Goal: Information Seeking & Learning: Learn about a topic

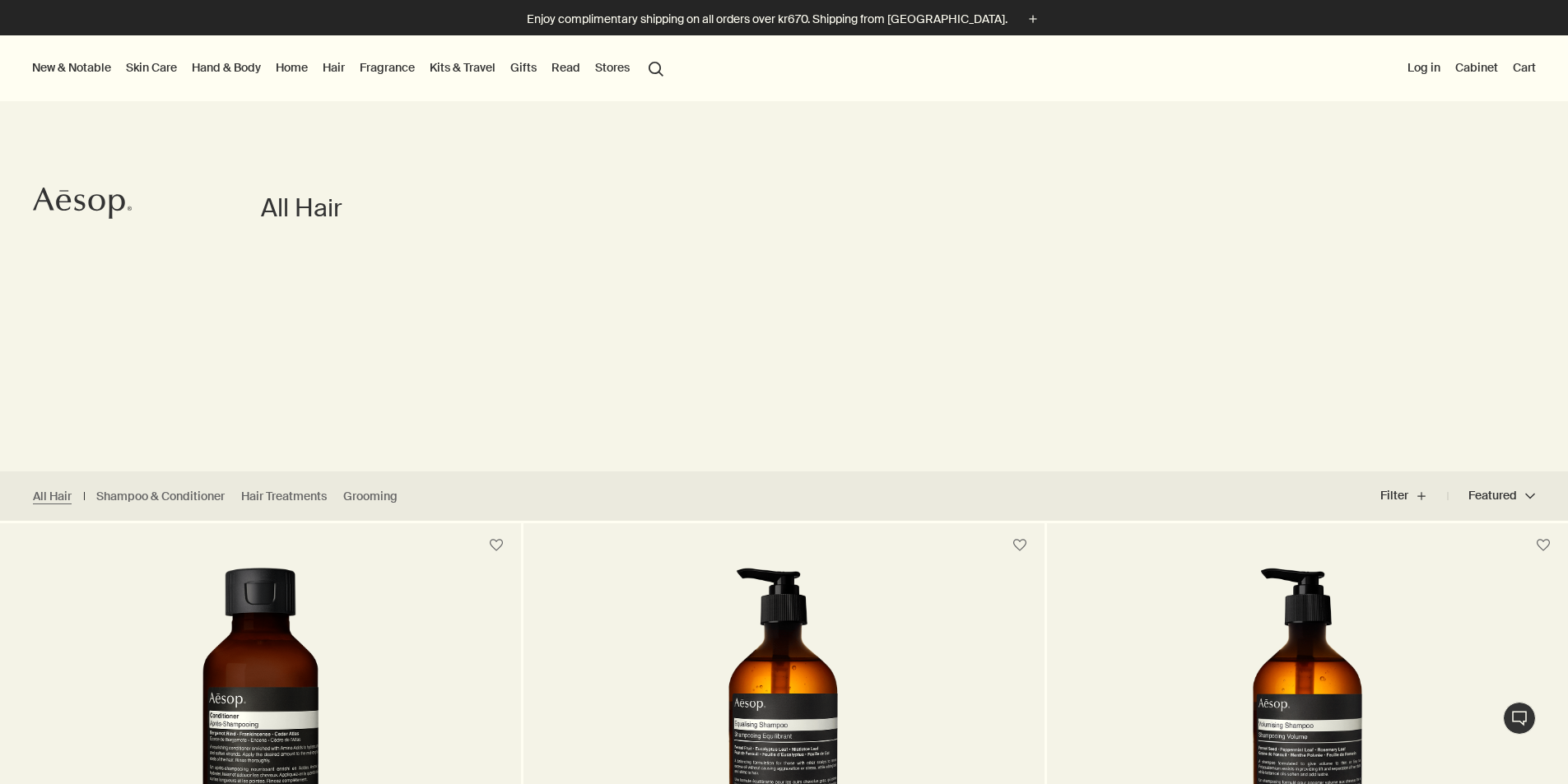
click at [169, 69] on link "Skin Care" at bounding box center [151, 67] width 58 height 21
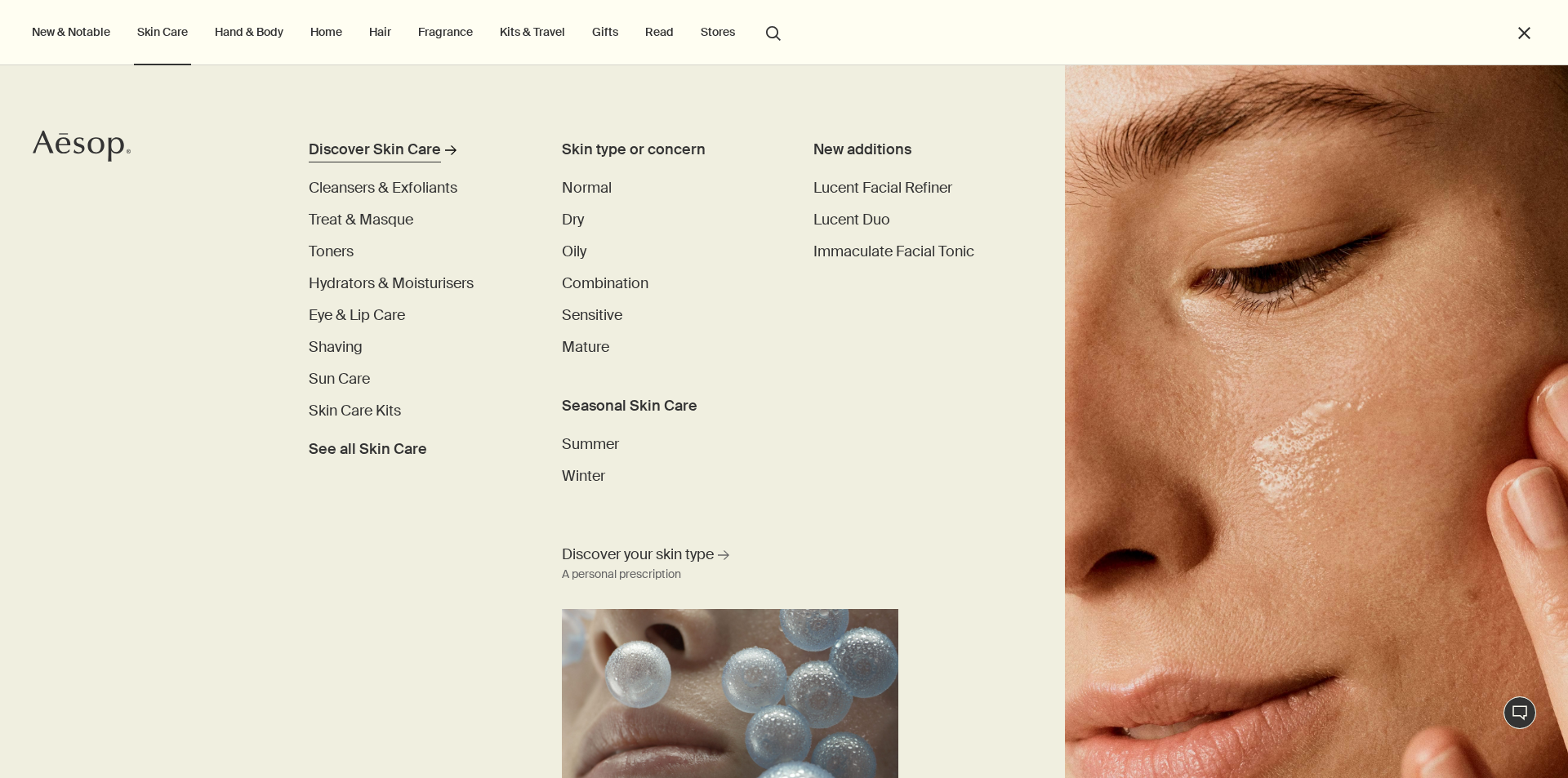
click at [404, 150] on div "Discover Skin Care" at bounding box center [375, 149] width 132 height 22
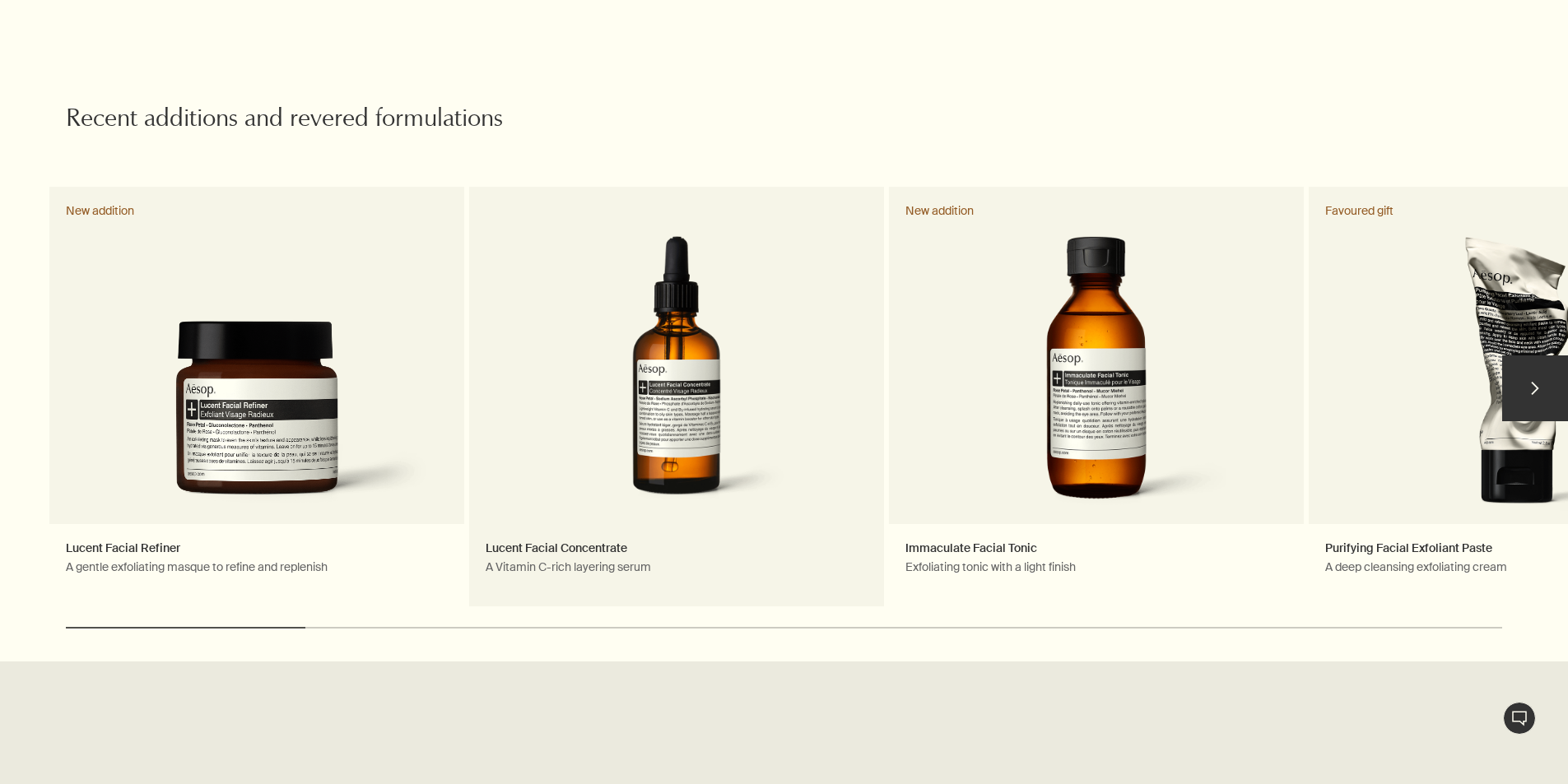
scroll to position [1892, 0]
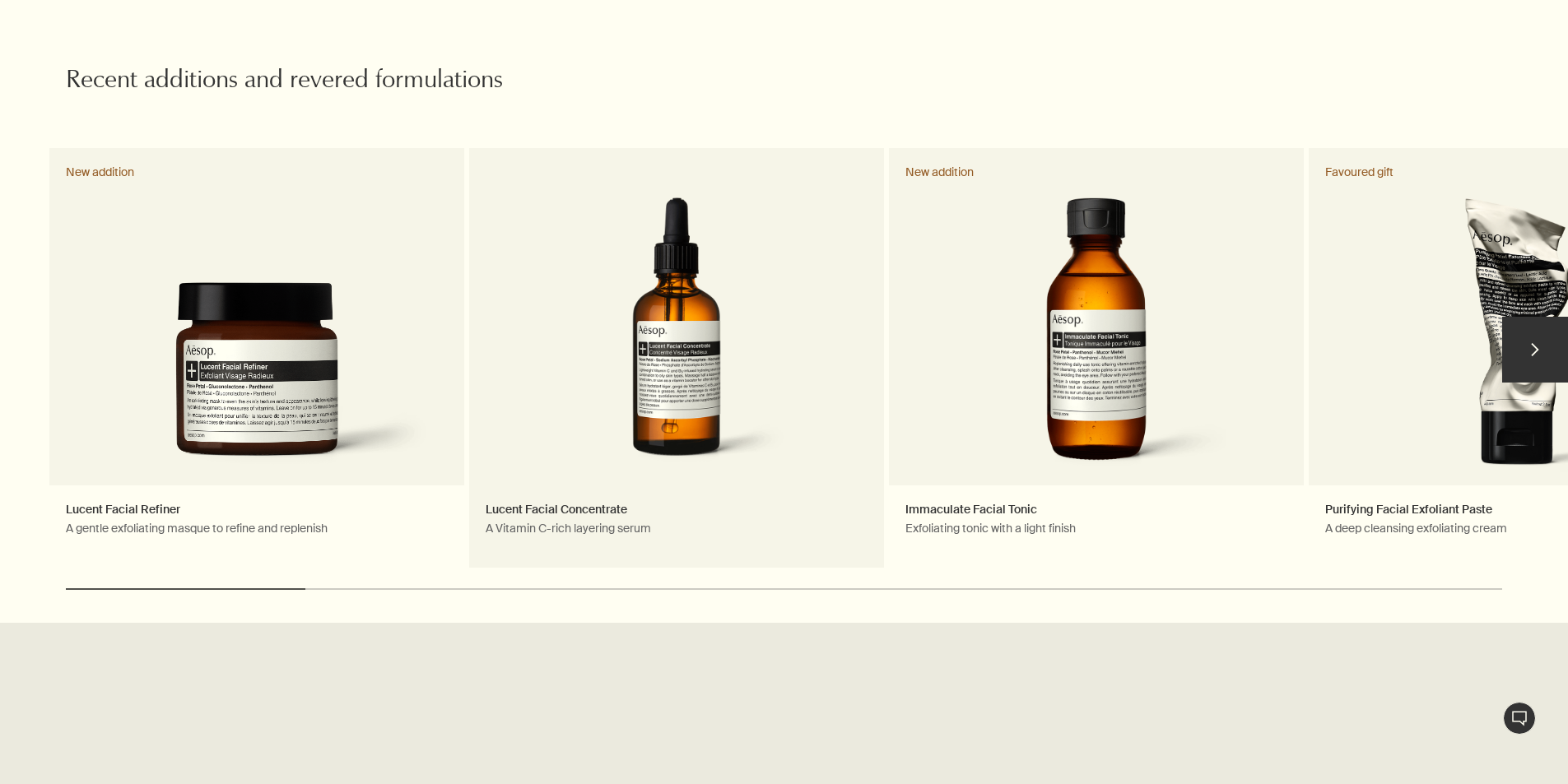
click at [622, 377] on link "Lucent Facial Concentrate A Vitamin C-rich layering serum" at bounding box center [676, 358] width 415 height 419
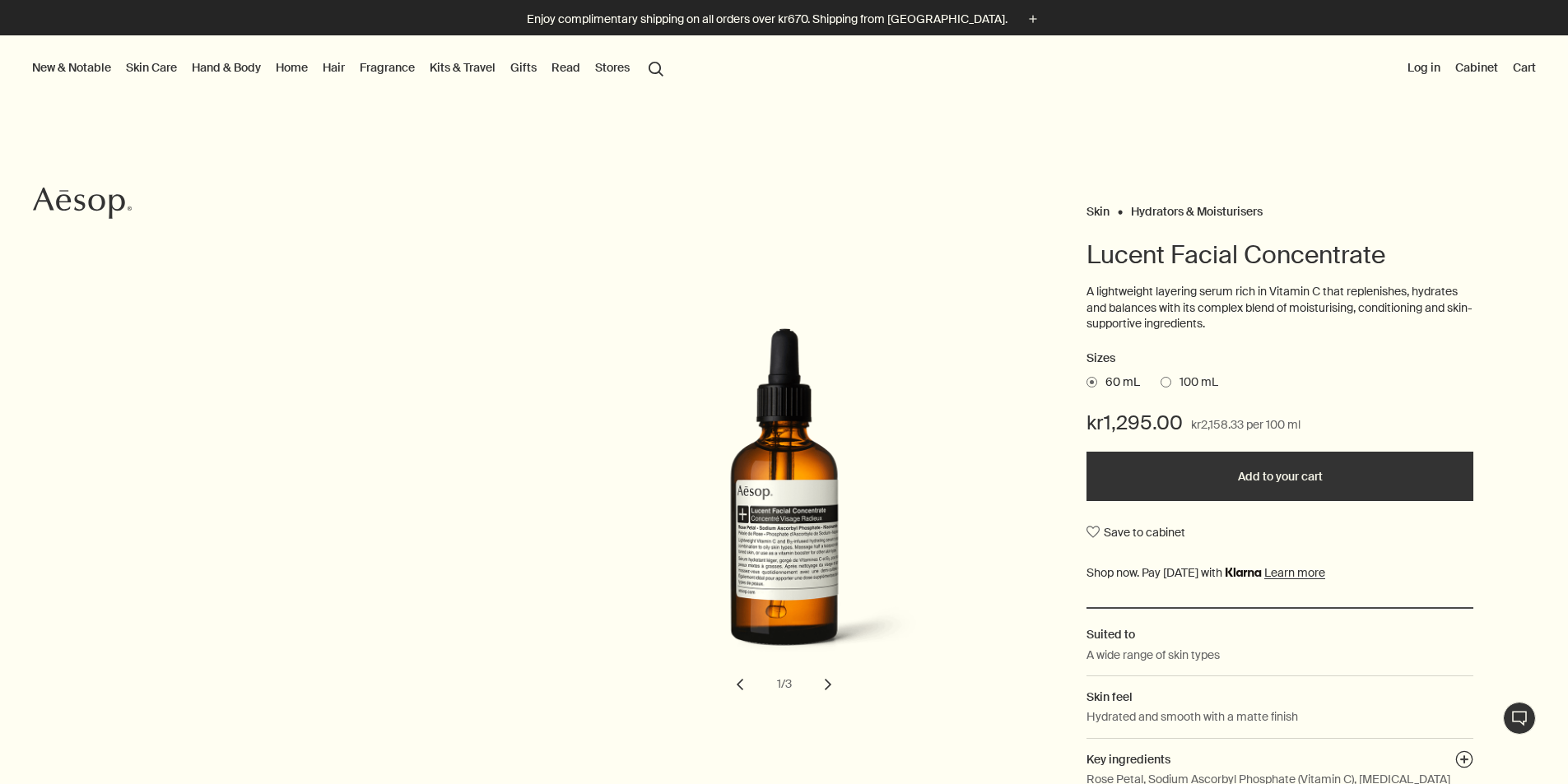
click at [1166, 382] on span at bounding box center [1166, 382] width 11 height 11
click at [1160, 382] on input "100 mL" at bounding box center [1160, 380] width 0 height 11
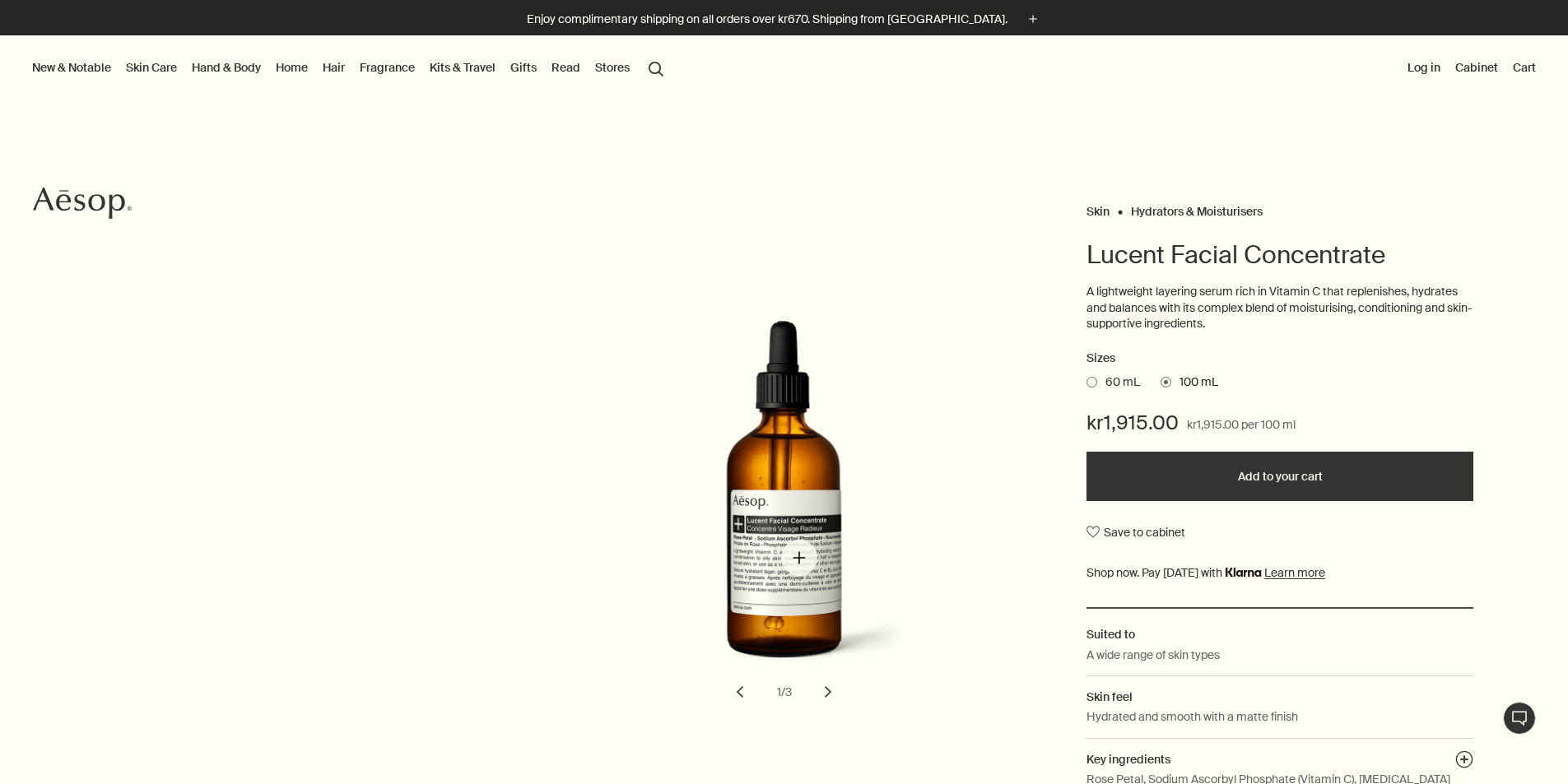
click at [800, 558] on img "Lucent Facial Concentrate" at bounding box center [794, 504] width 362 height 352
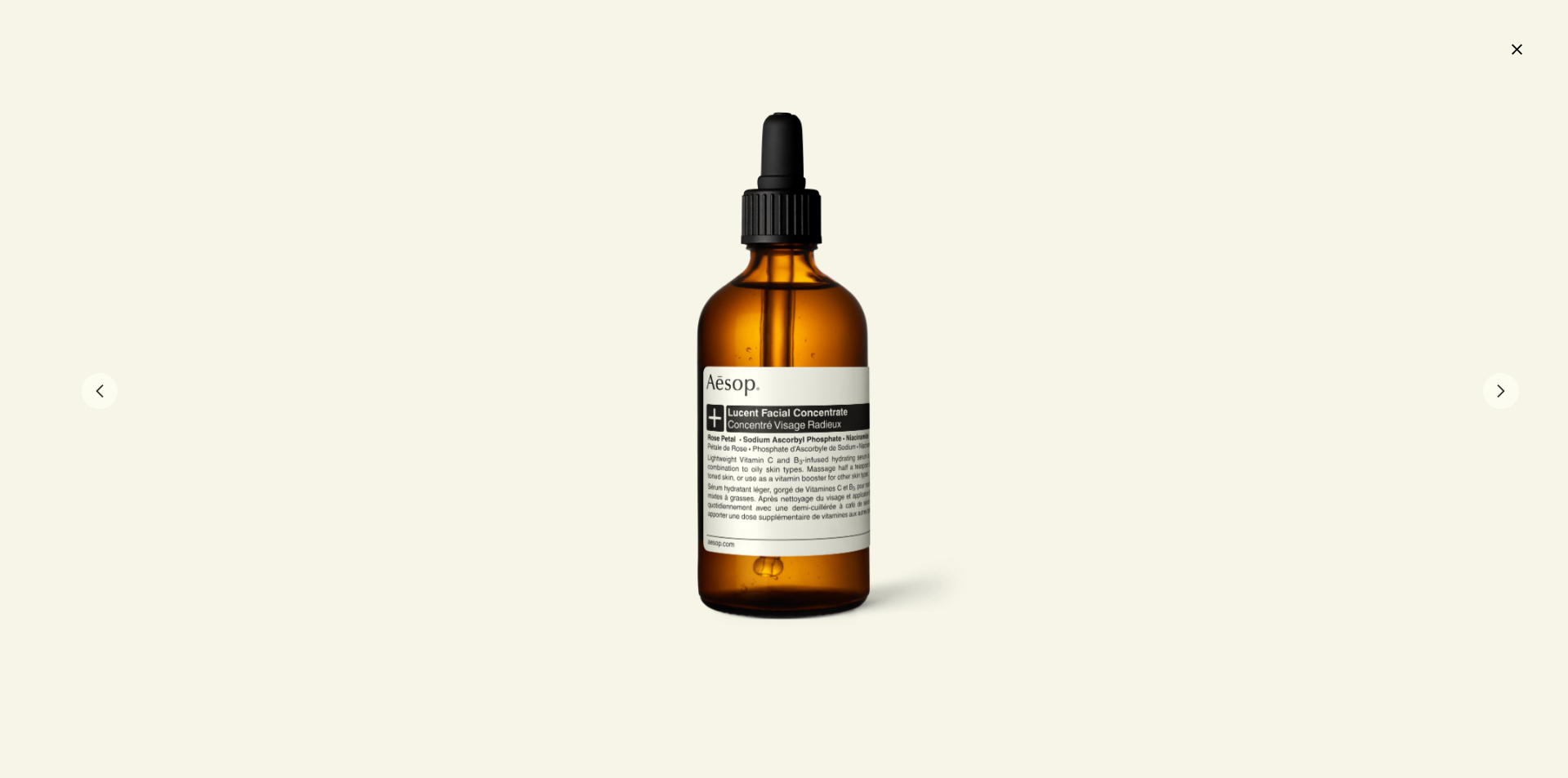
click at [1527, 60] on div at bounding box center [784, 389] width 1568 height 778
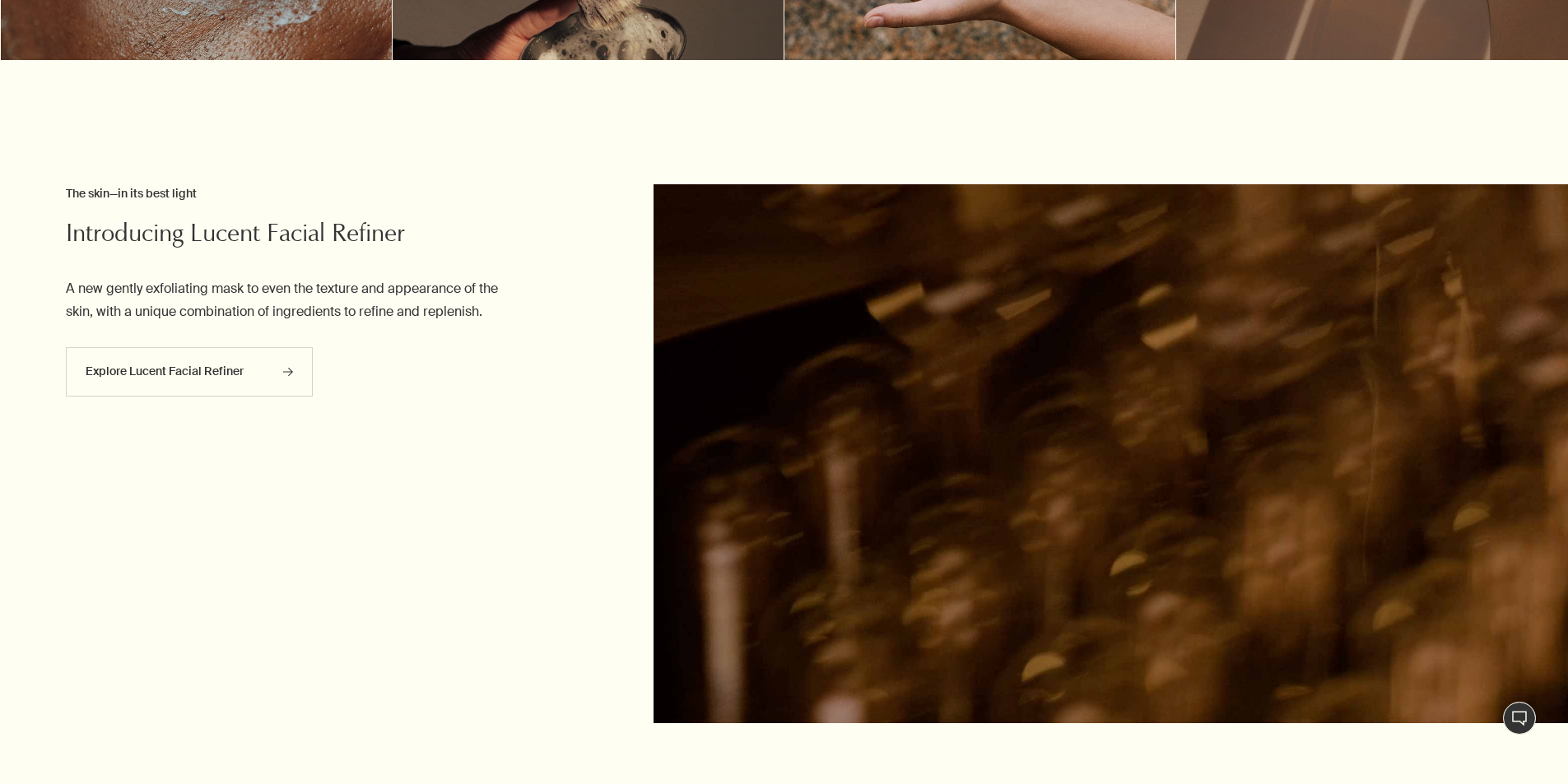
scroll to position [1152, 0]
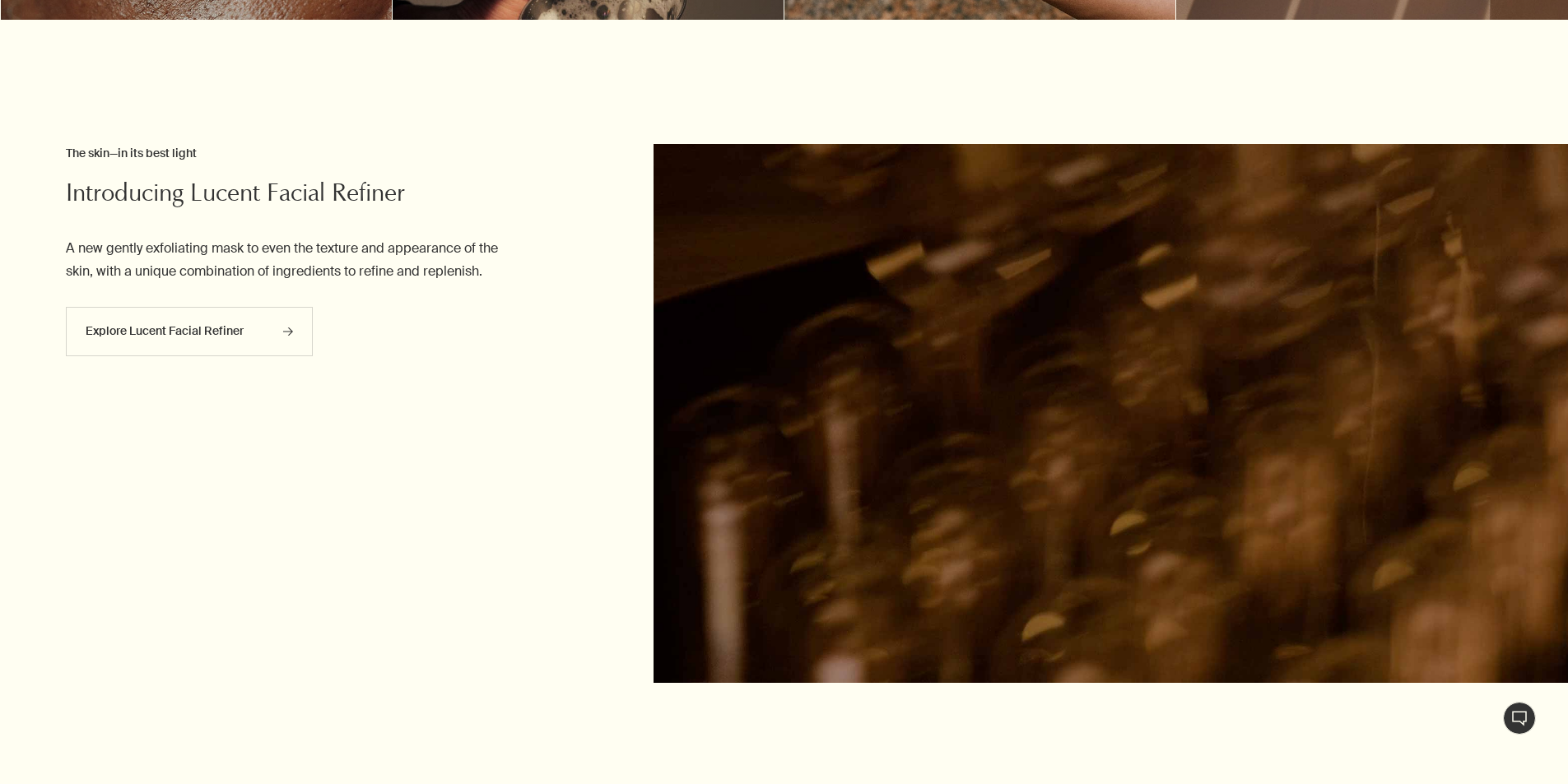
click at [265, 303] on article "Introducing Lucent Facial Refiner The skin—in its best light A new gently exfol…" at bounding box center [294, 258] width 457 height 229
click at [282, 330] on link "Explore Lucent Facial Refiner rightArrow" at bounding box center [189, 332] width 247 height 50
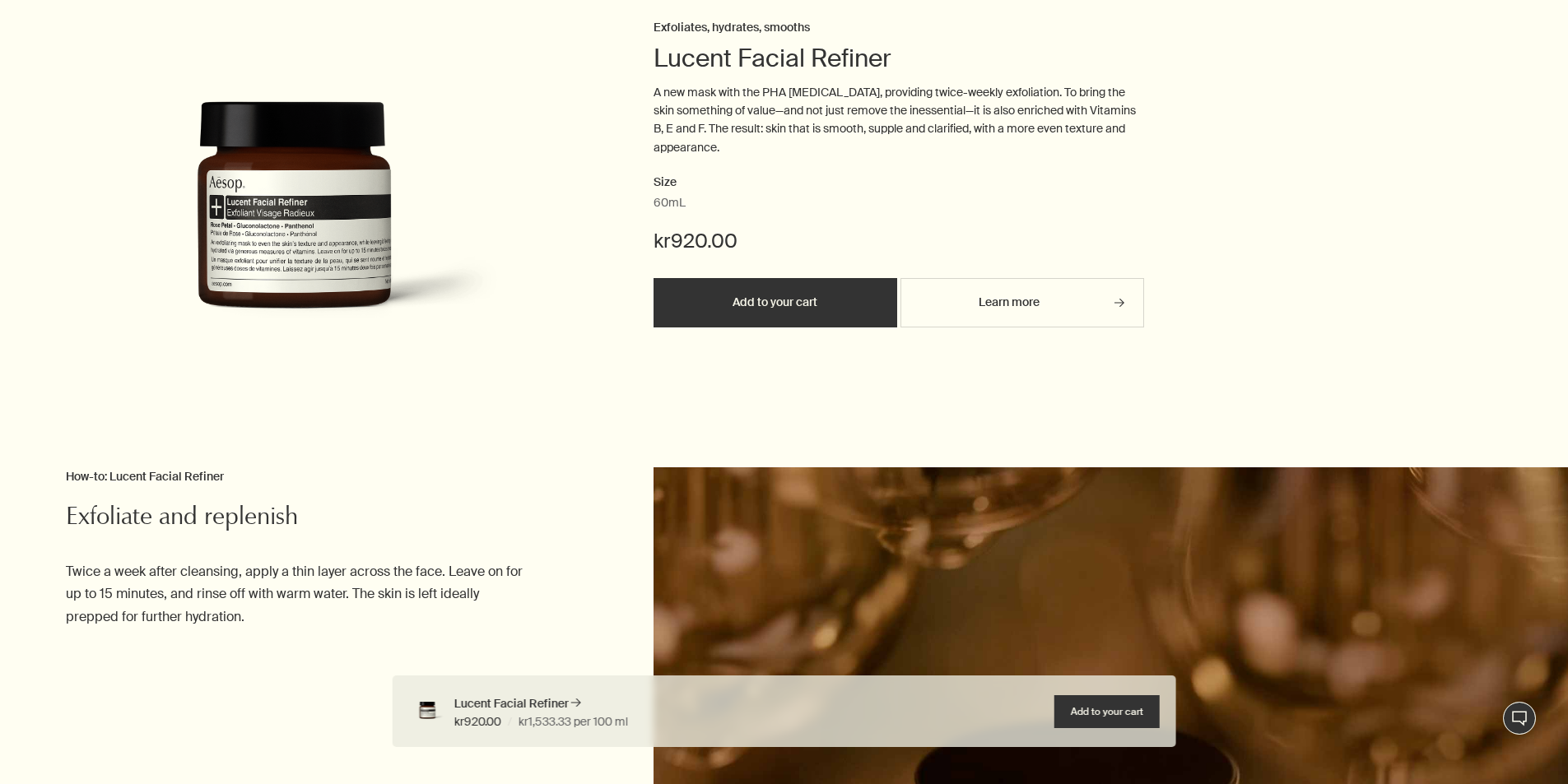
scroll to position [2467, 0]
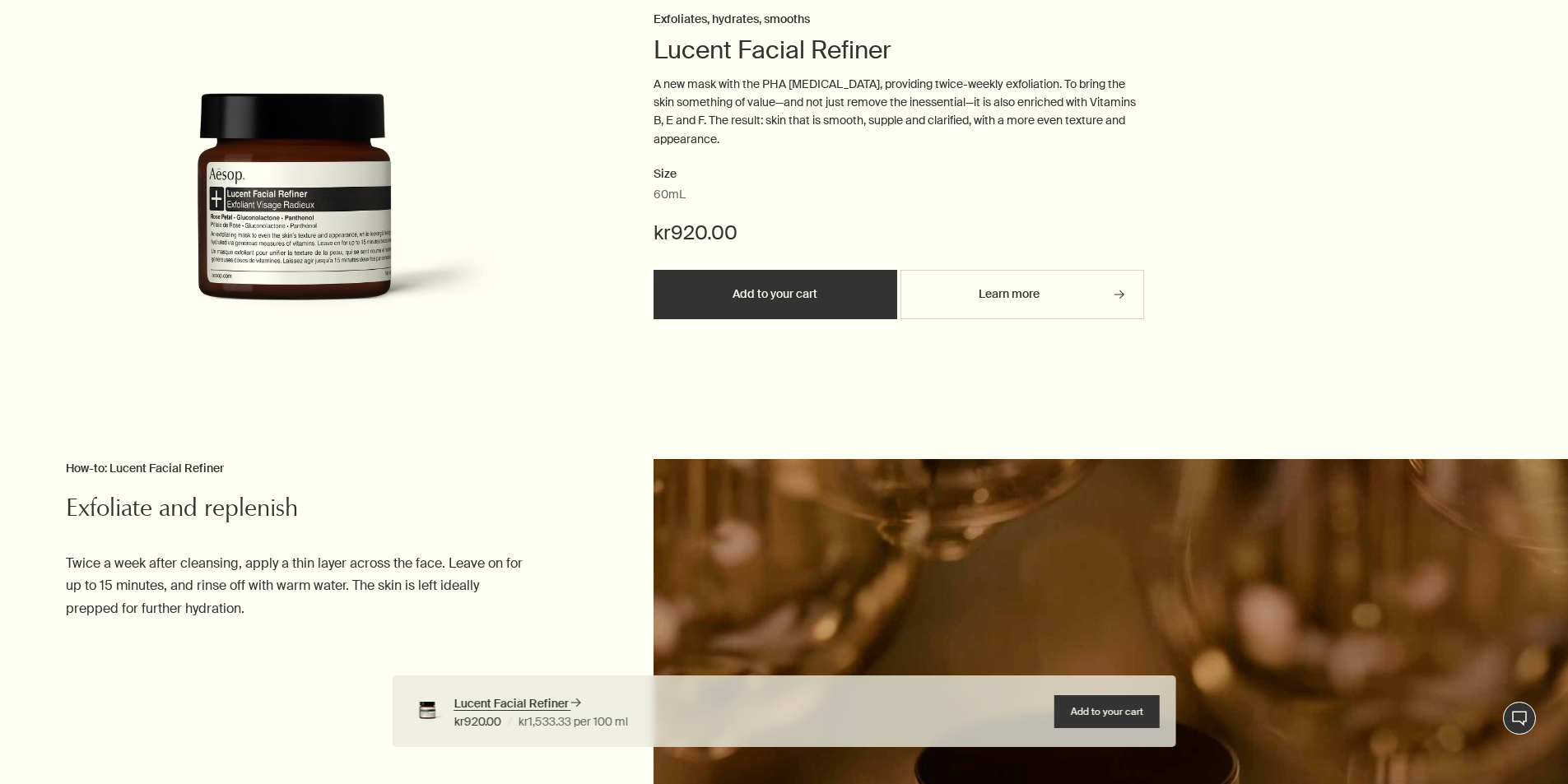
click at [576, 701] on icon "rightArrow" at bounding box center [575, 702] width 10 height 10
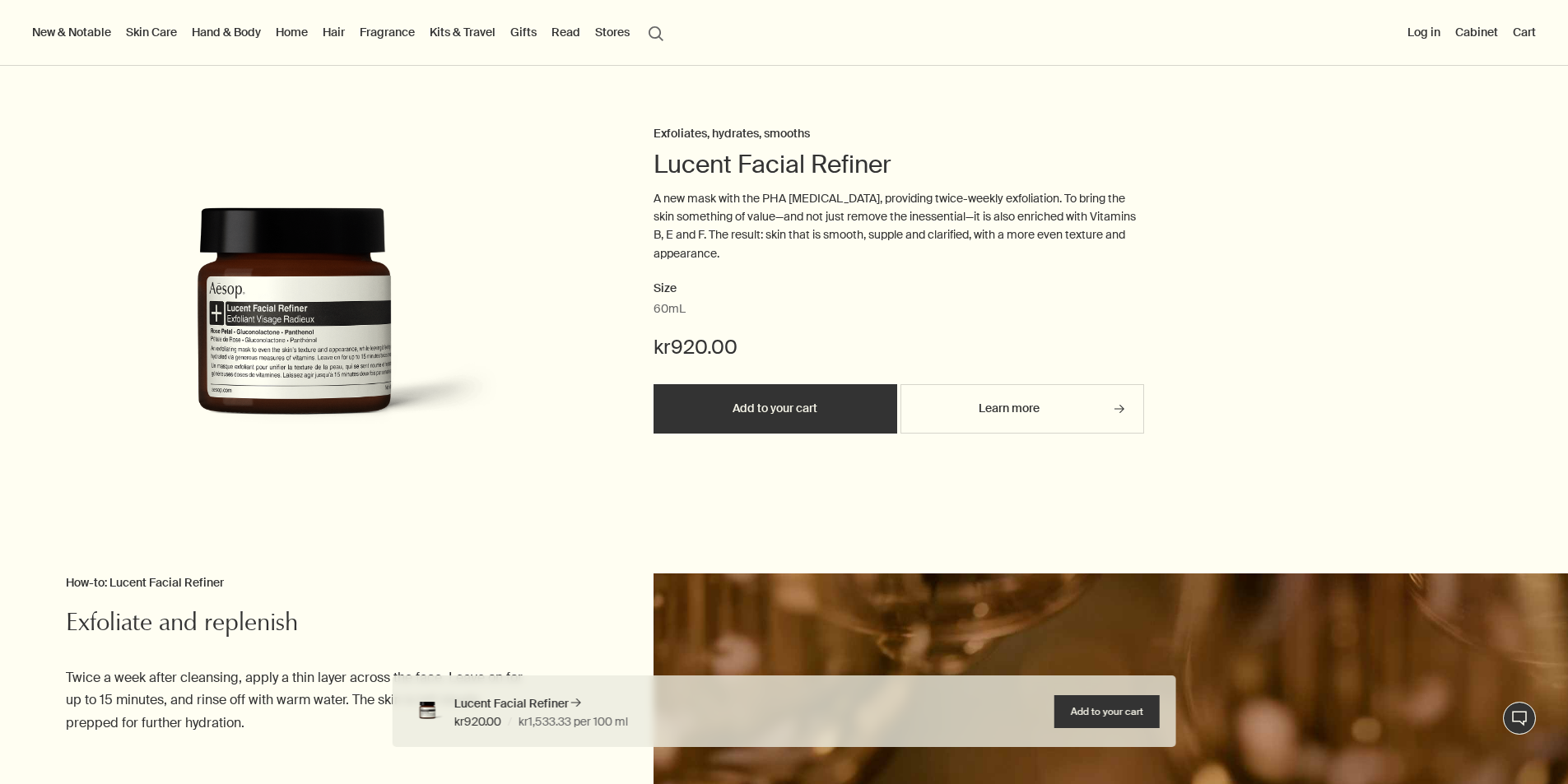
scroll to position [2139, 0]
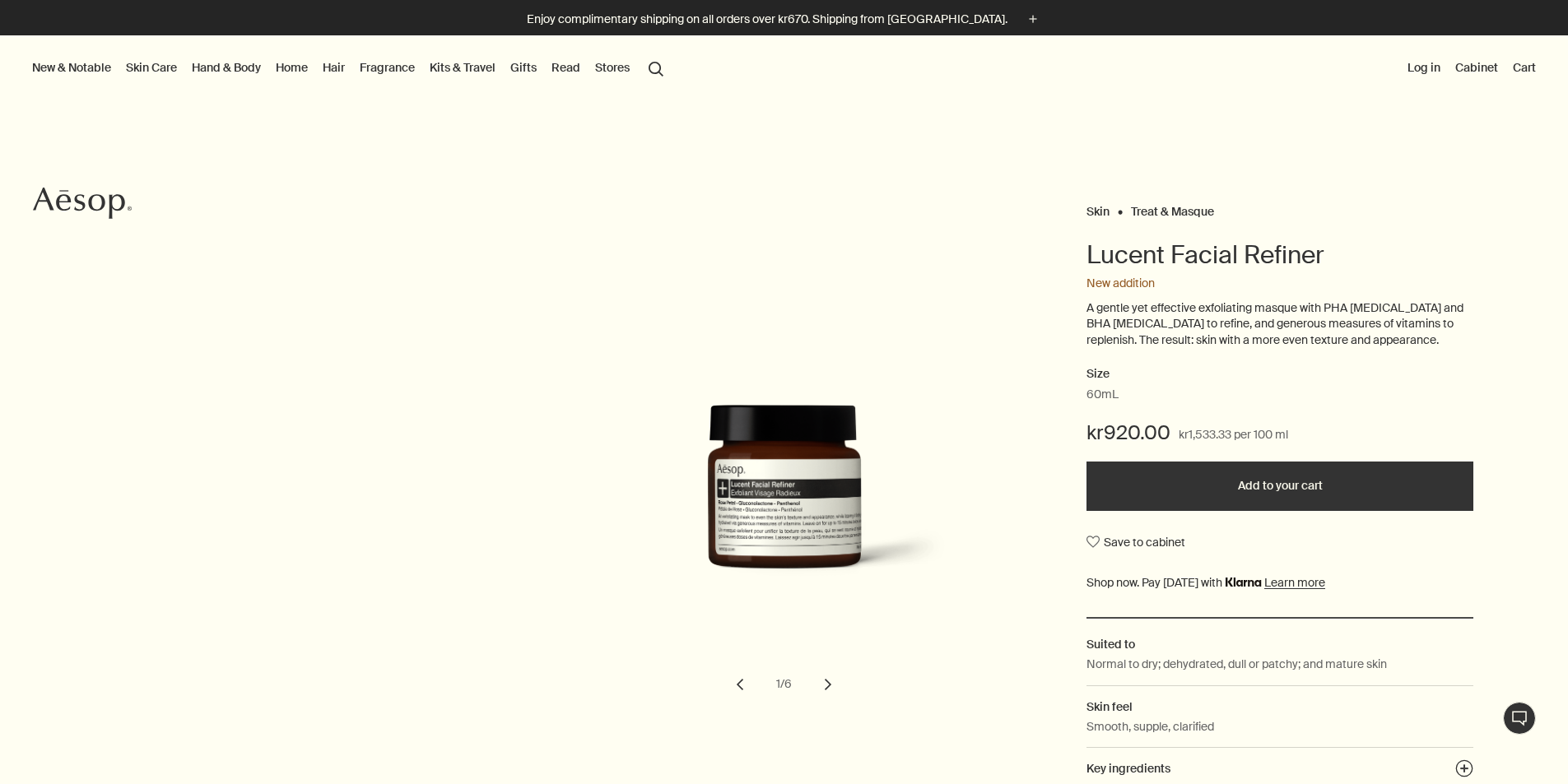
click at [1100, 382] on h2 "Size" at bounding box center [1279, 374] width 386 height 20
click at [1213, 428] on span "kr1,533.33 per 100 ml" at bounding box center [1233, 435] width 109 height 20
click at [835, 685] on button "chevron" at bounding box center [828, 684] width 36 height 36
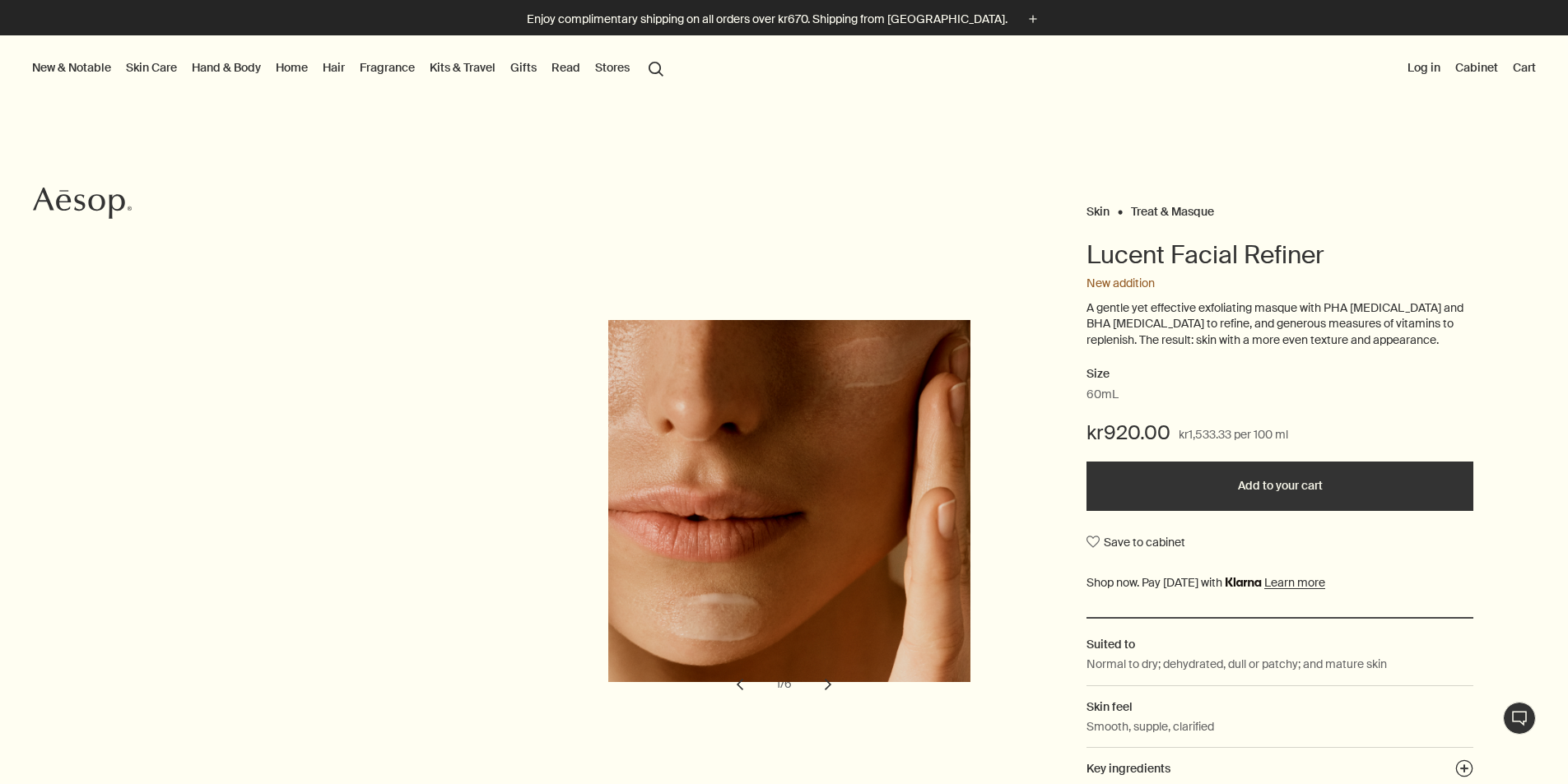
click at [835, 685] on button "chevron" at bounding box center [828, 684] width 36 height 36
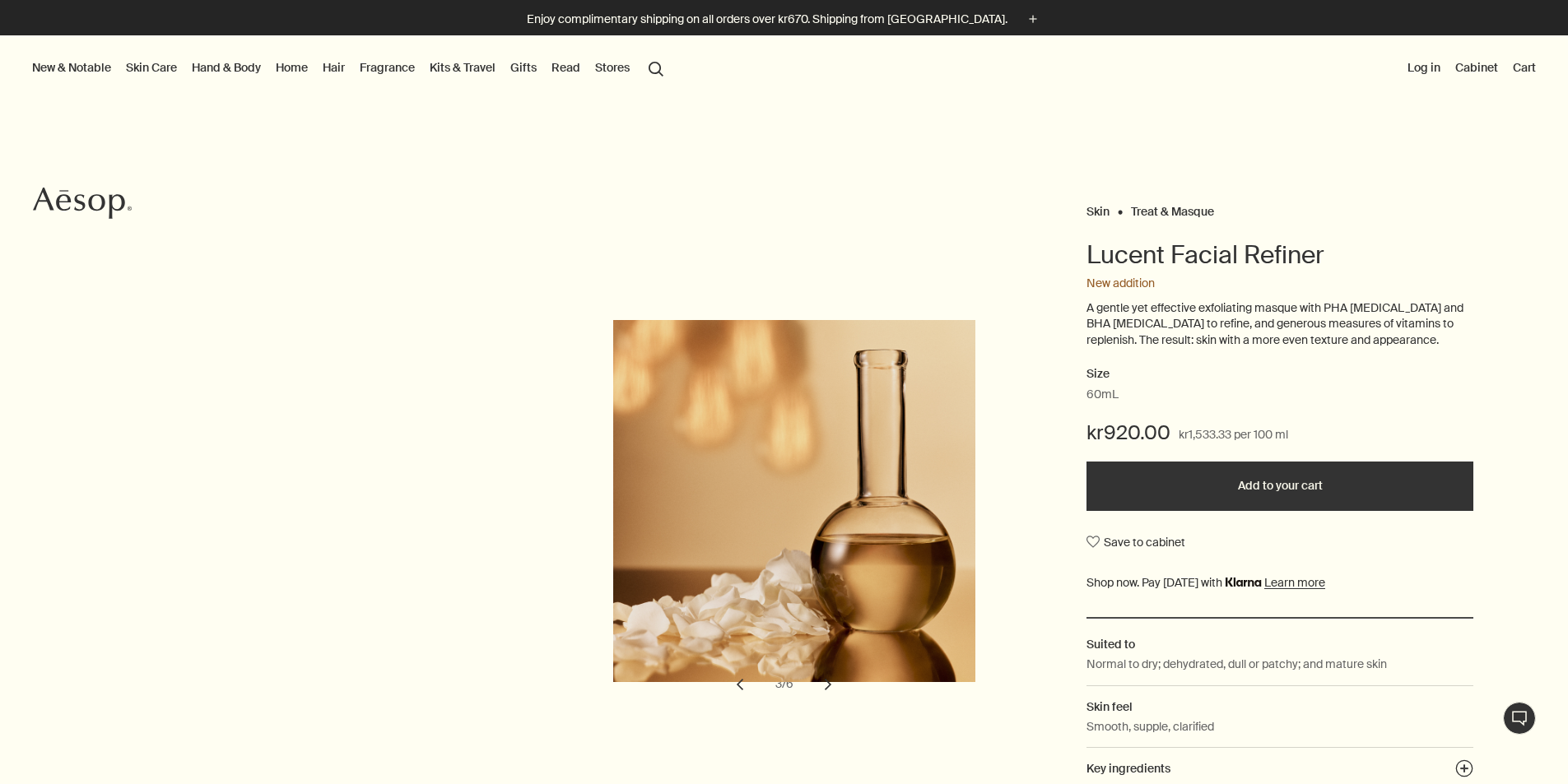
click at [835, 685] on button "chevron" at bounding box center [828, 684] width 36 height 36
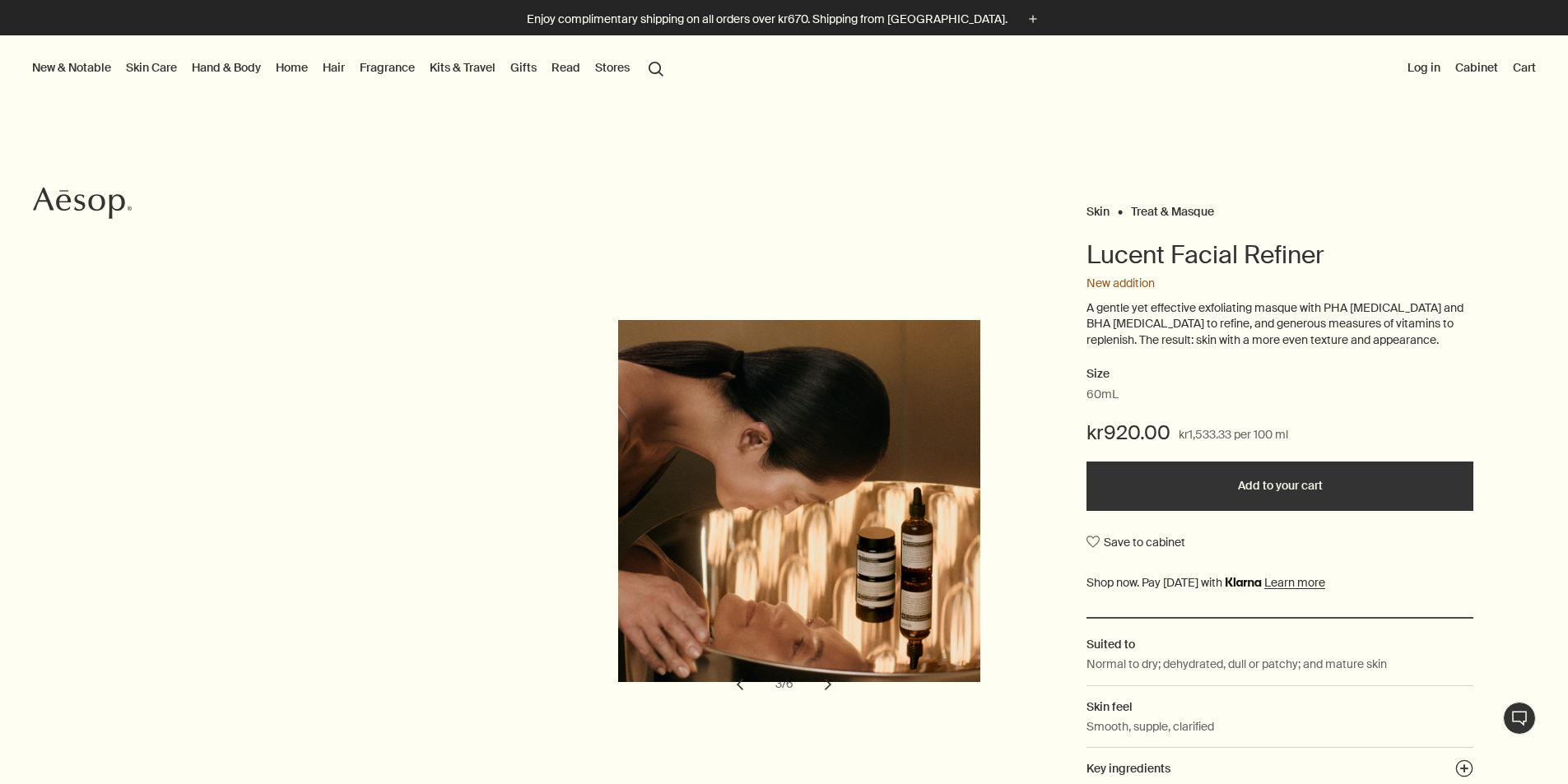
click at [835, 685] on button "chevron" at bounding box center [828, 684] width 36 height 36
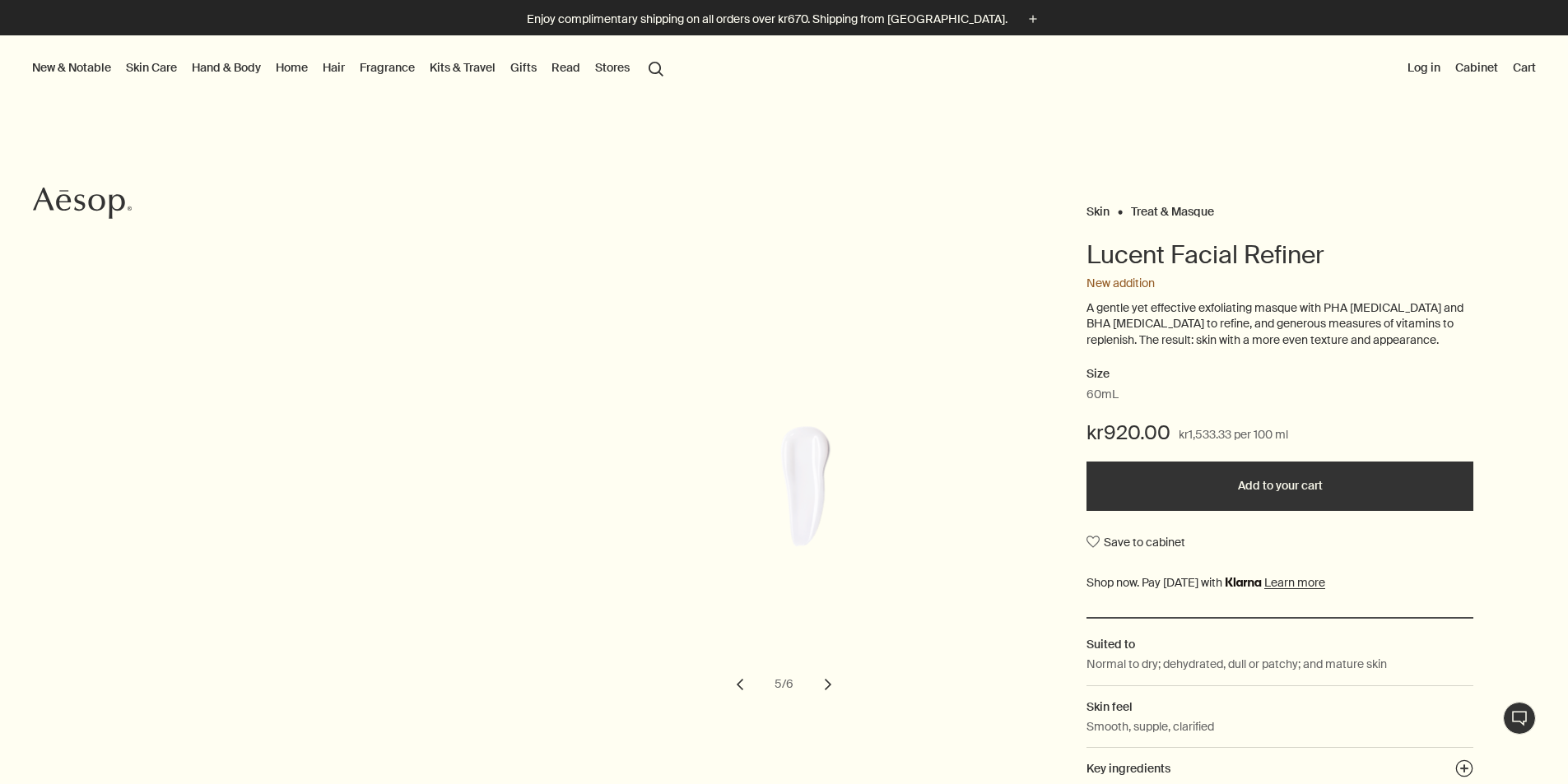
click at [835, 685] on button "chevron" at bounding box center [828, 684] width 36 height 36
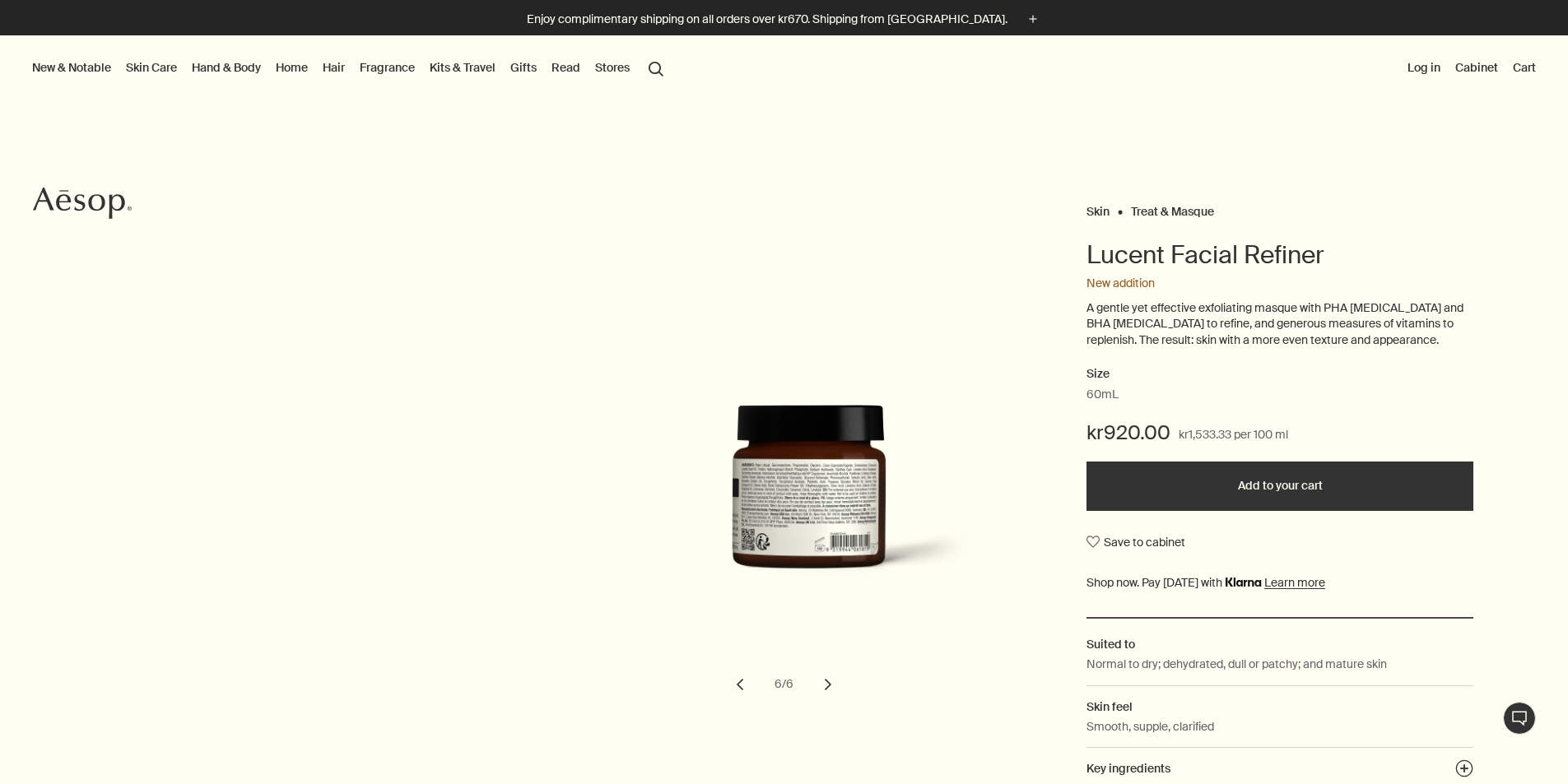
click at [836, 685] on button "chevron" at bounding box center [828, 684] width 36 height 36
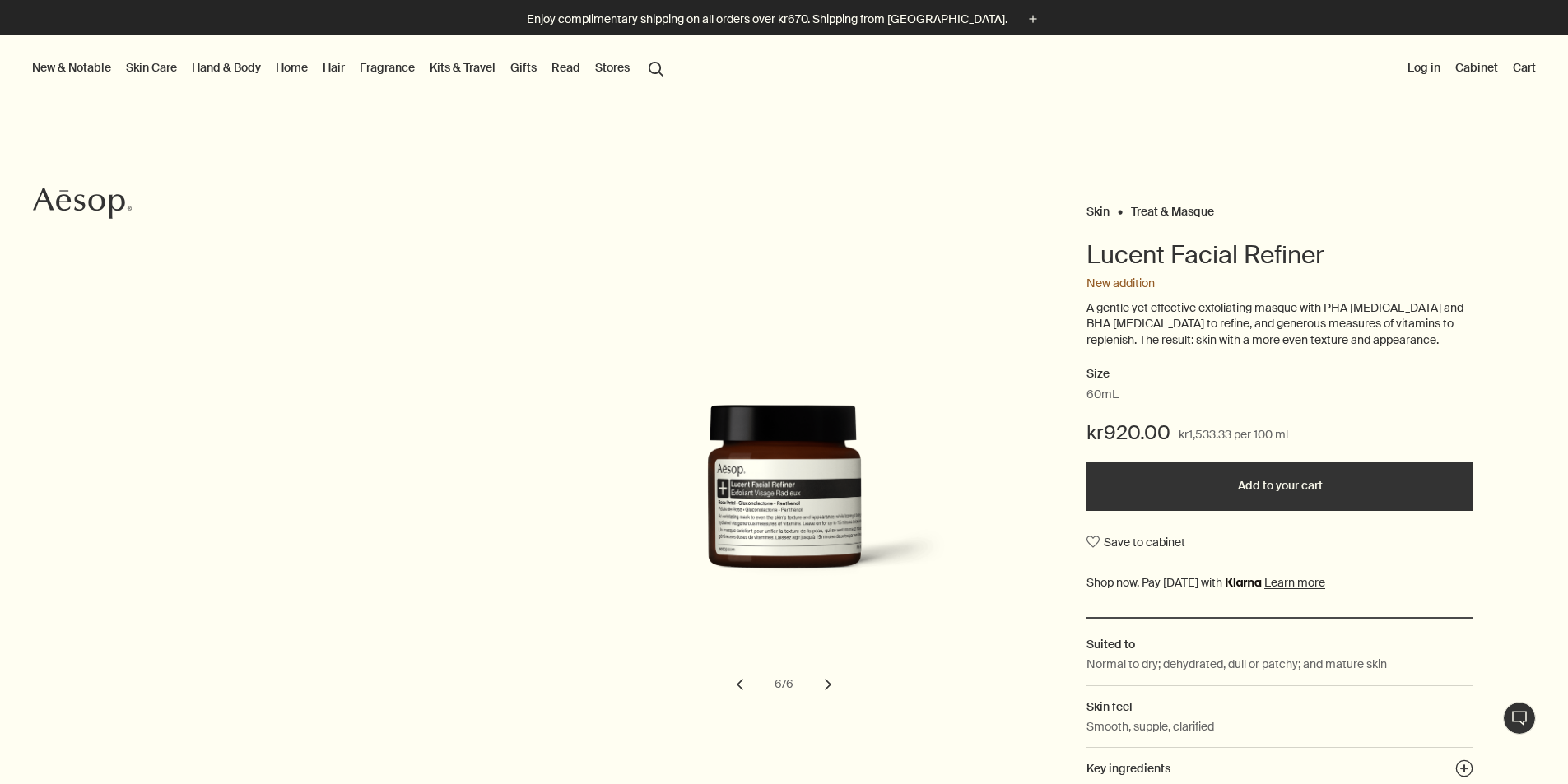
click at [836, 685] on button "chevron" at bounding box center [828, 684] width 36 height 36
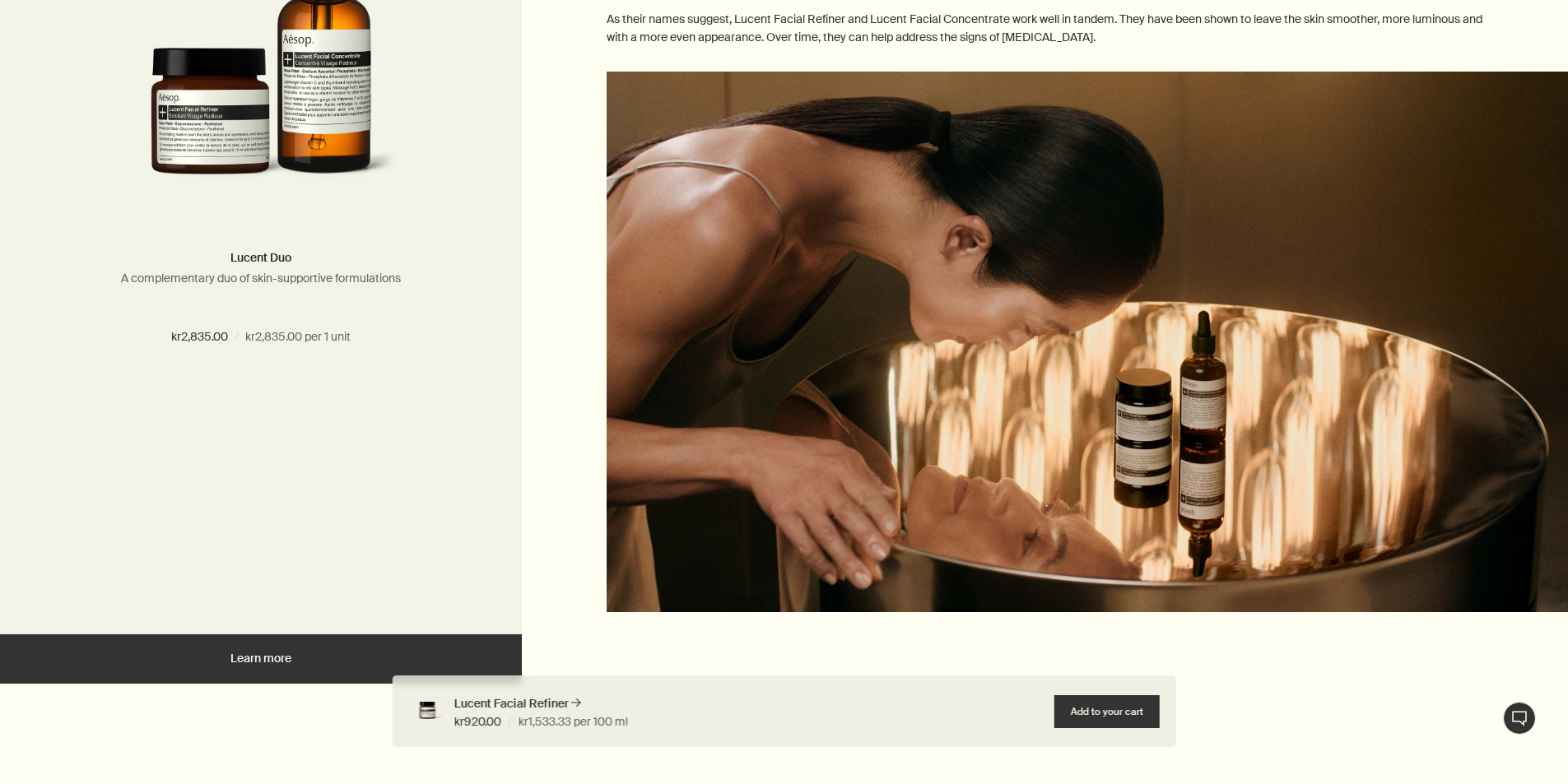
scroll to position [4525, 0]
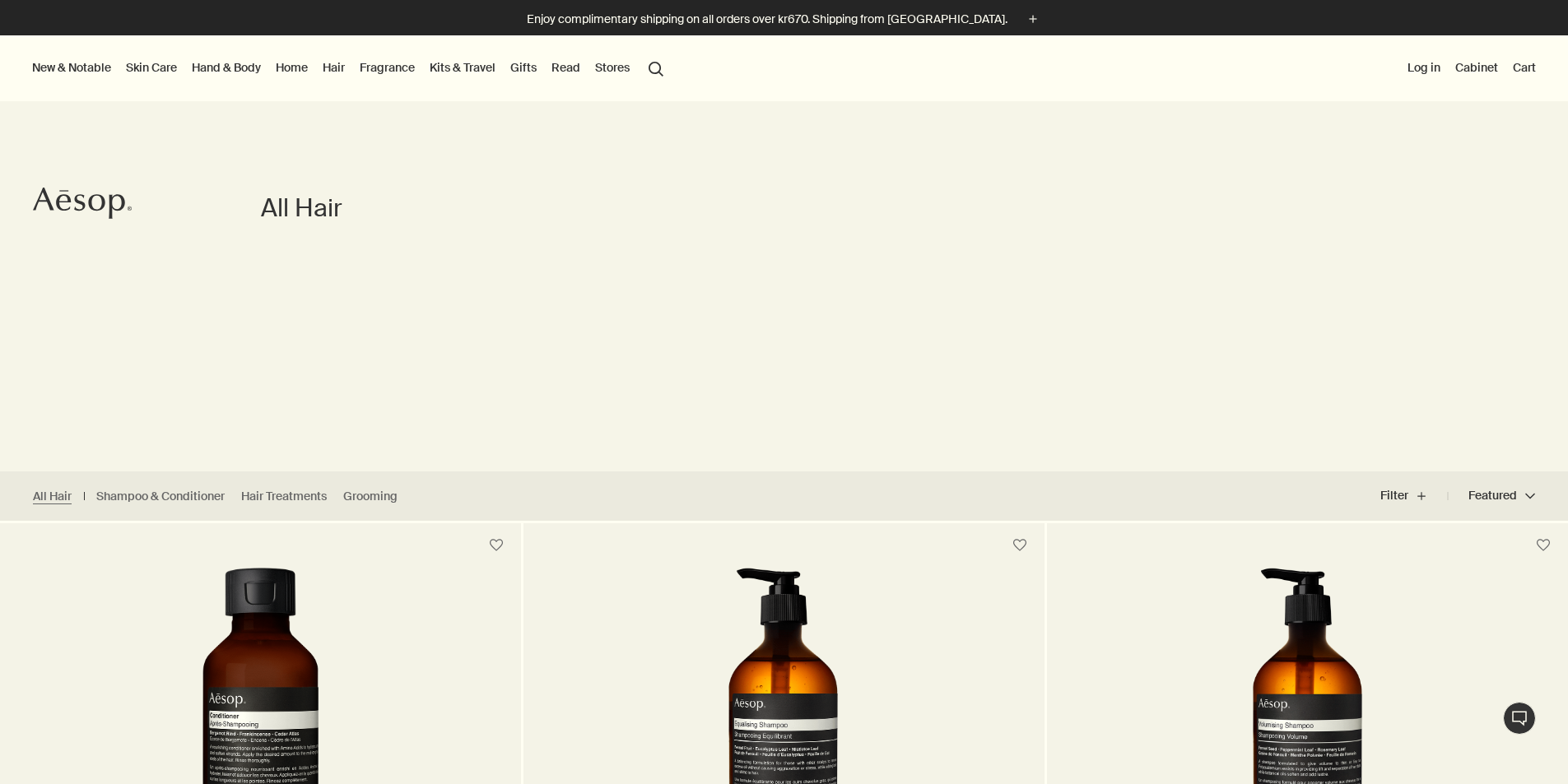
click at [160, 66] on link "Skin Care" at bounding box center [151, 67] width 58 height 21
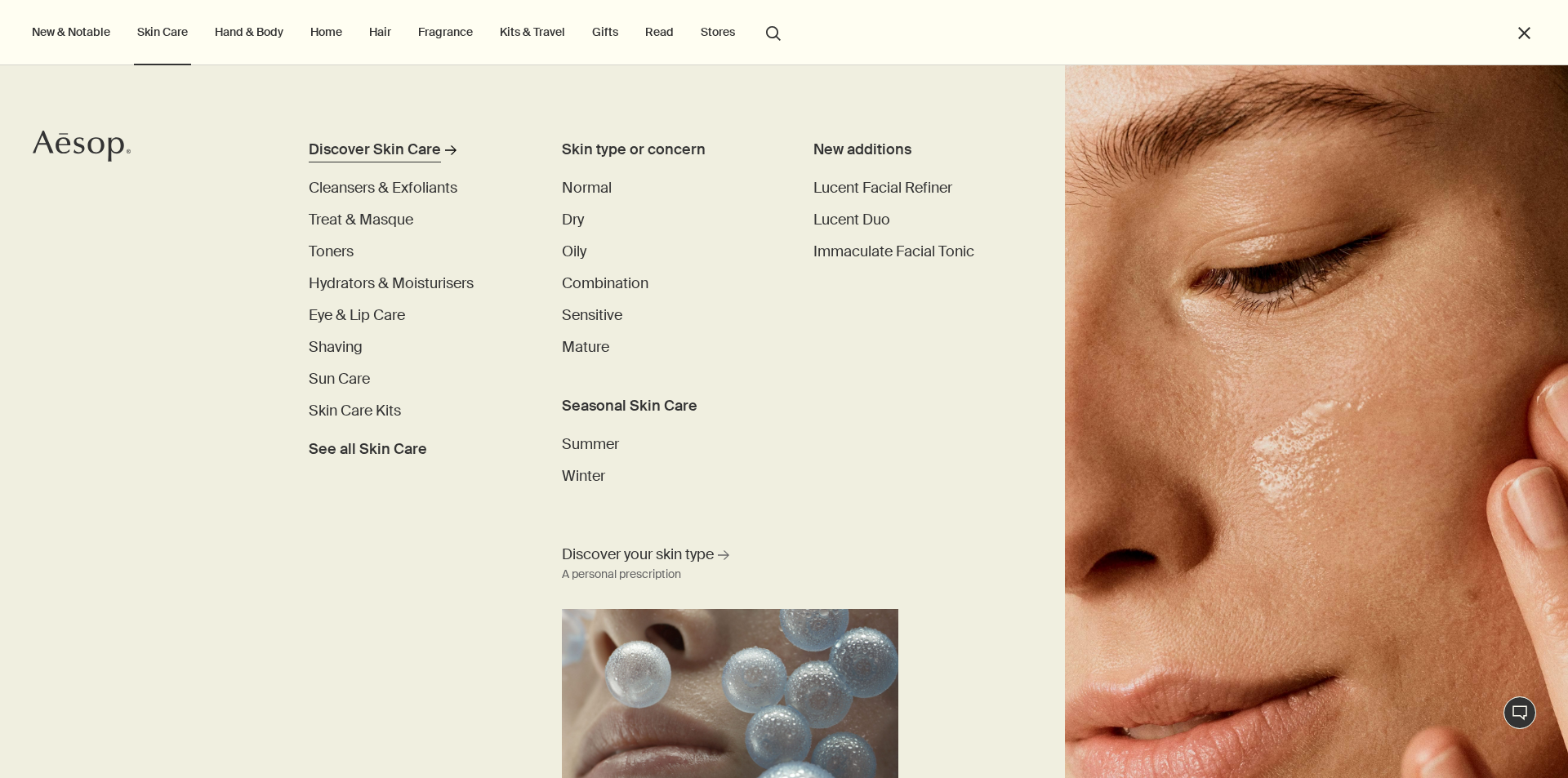
click at [344, 149] on div "Discover Skin Care" at bounding box center [375, 149] width 132 height 22
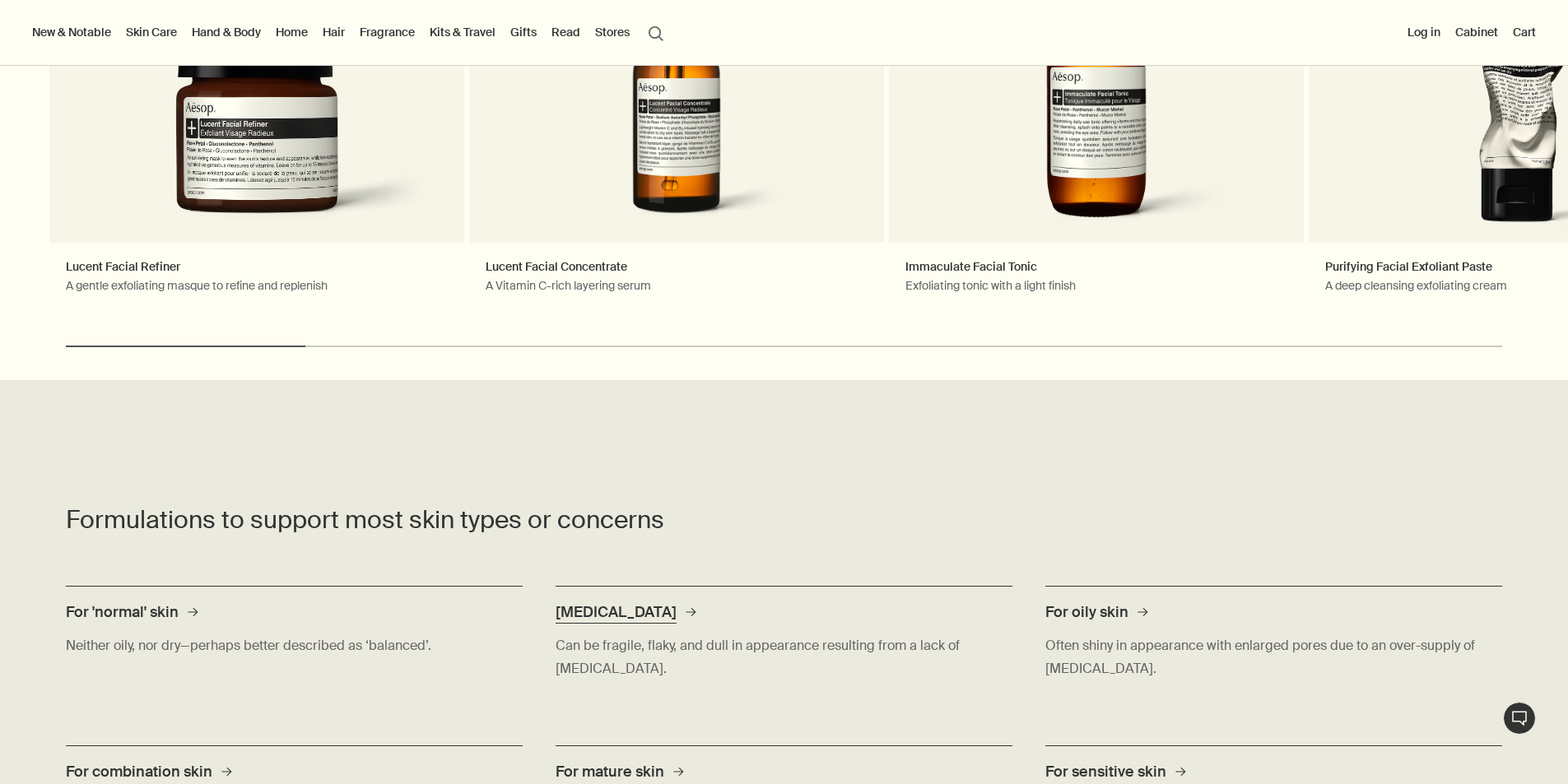
scroll to position [1875, 0]
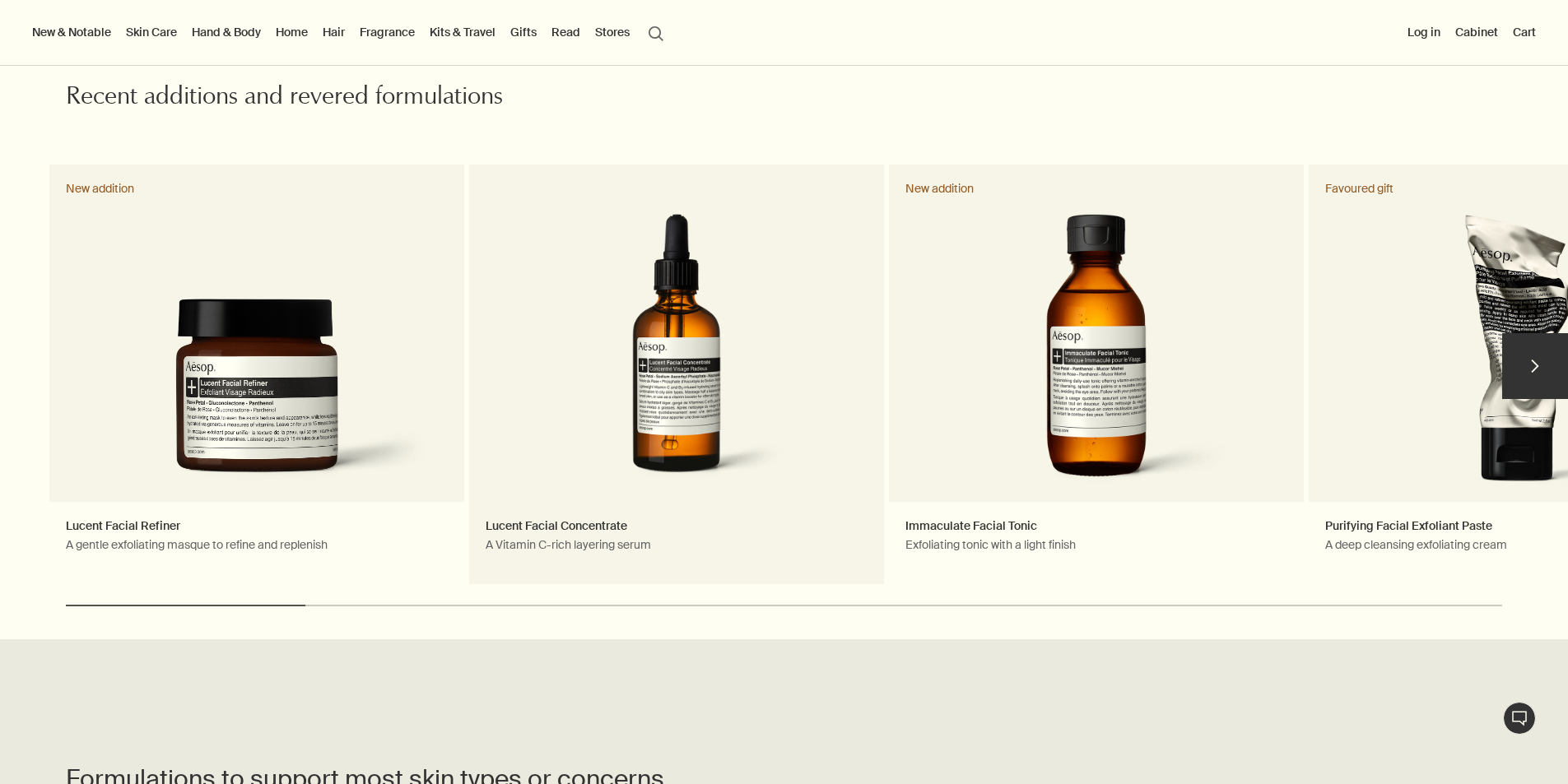
click at [686, 354] on link "Lucent Facial Concentrate A Vitamin C-rich layering serum" at bounding box center [676, 374] width 415 height 419
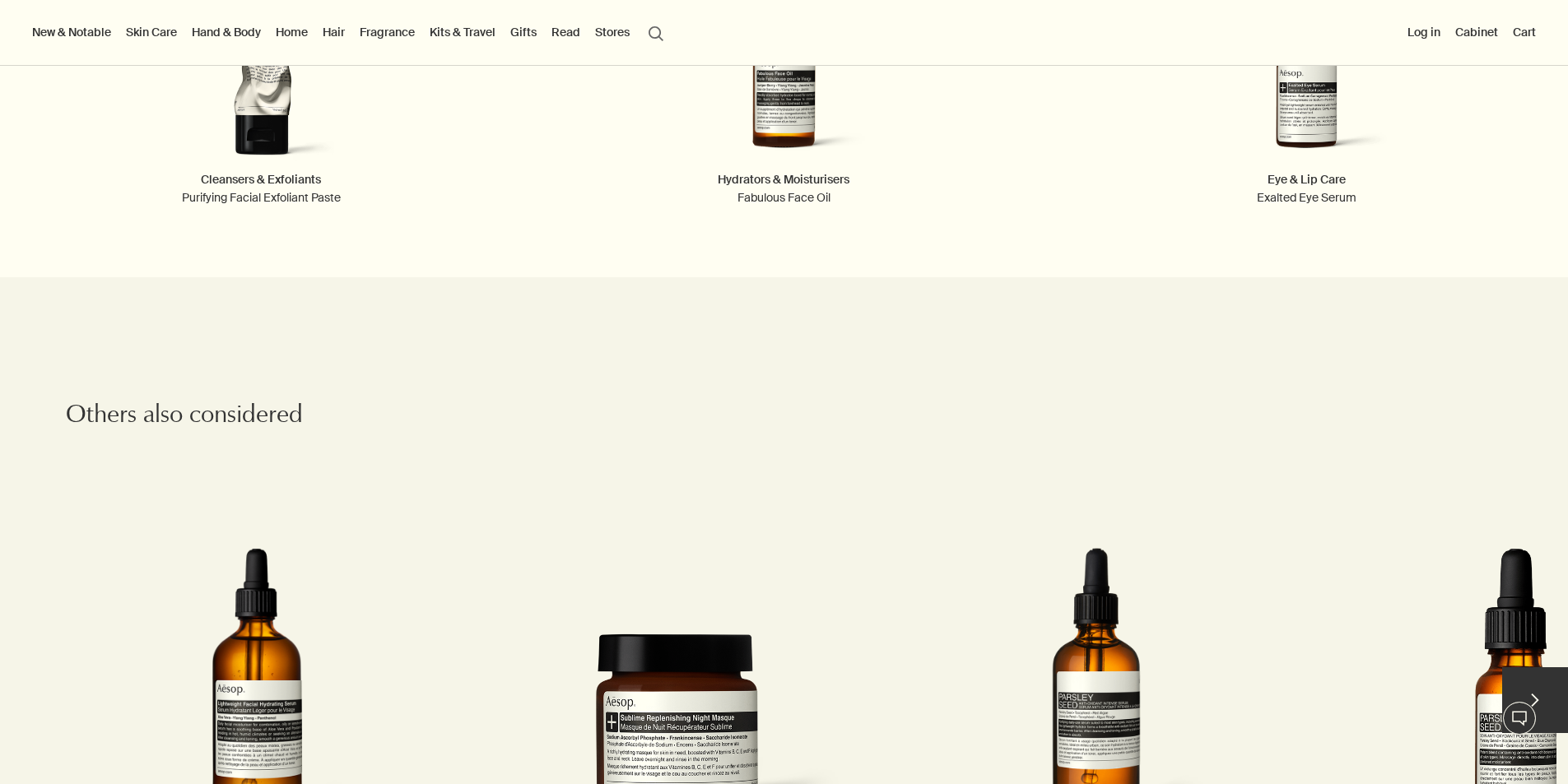
scroll to position [2961, 0]
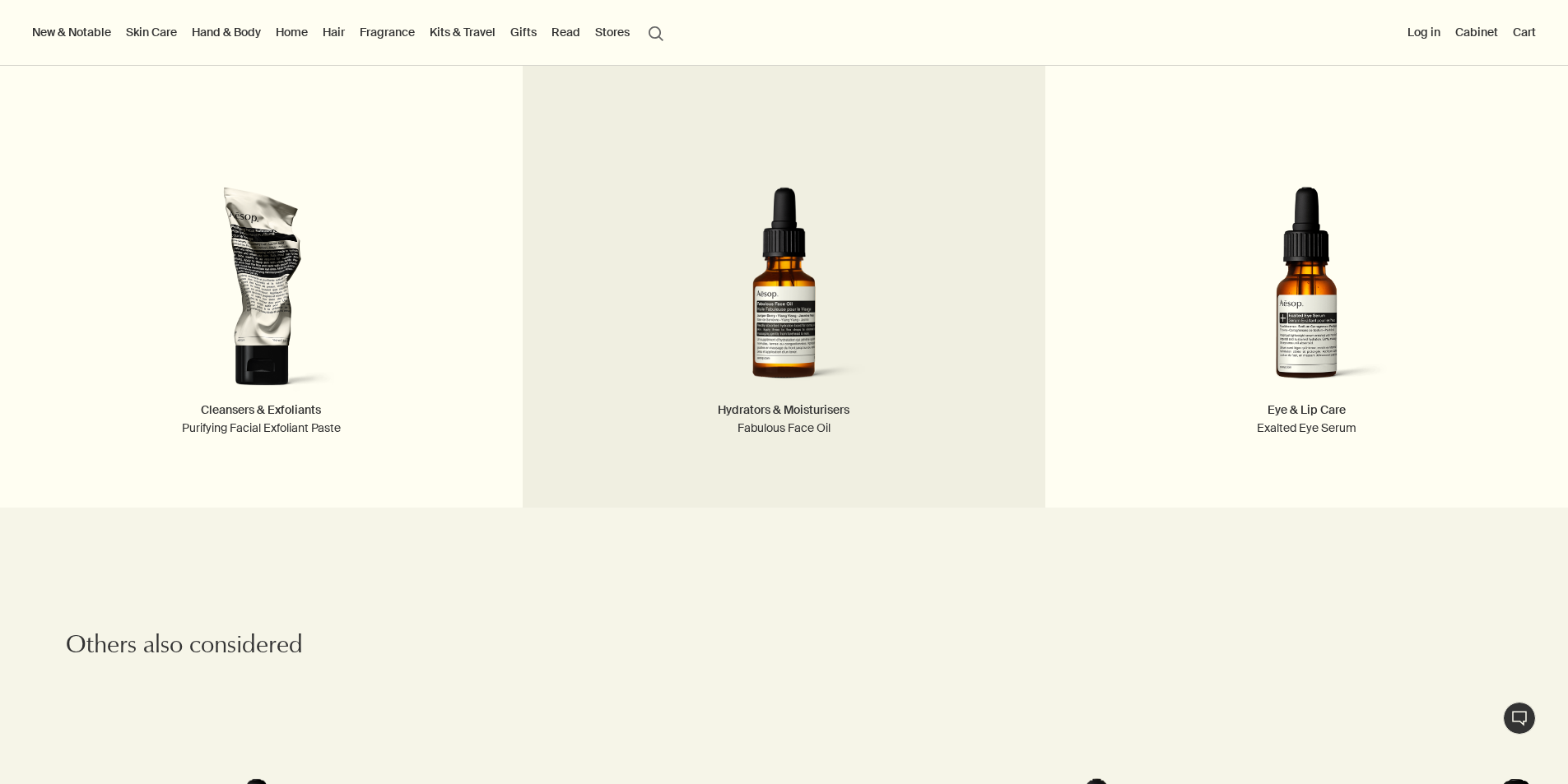
click at [752, 297] on img at bounding box center [784, 293] width 391 height 214
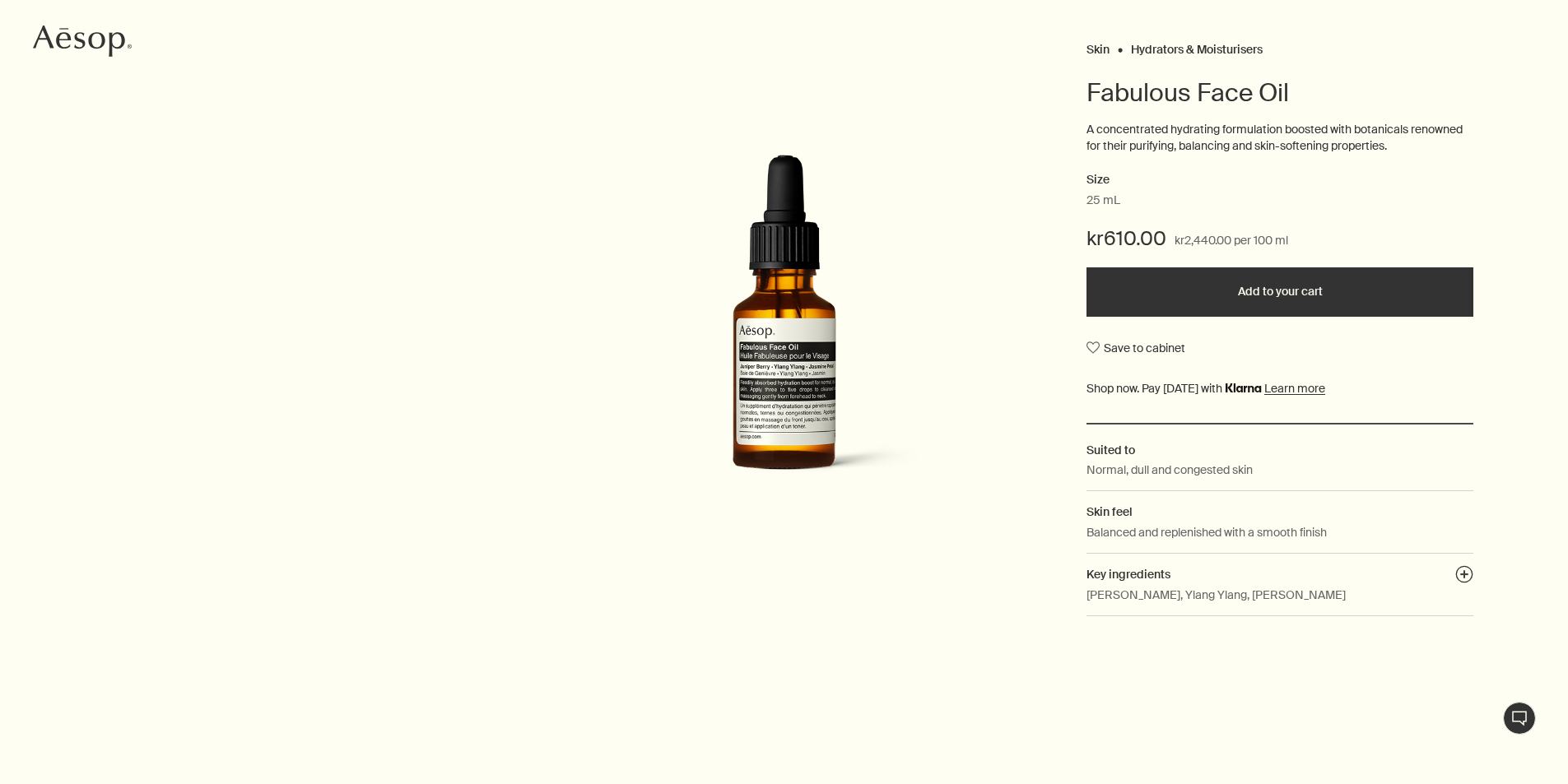
scroll to position [164, 0]
